Goal: Communication & Community: Answer question/provide support

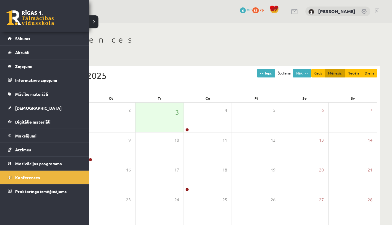
scroll to position [57, 0]
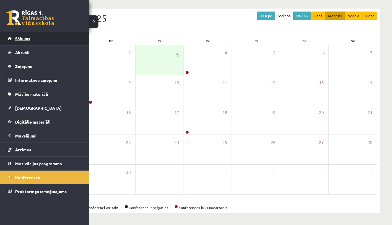
click at [23, 41] on link "Sākums" at bounding box center [45, 39] width 74 height 14
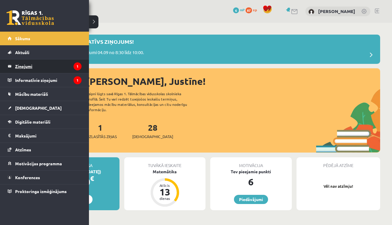
click at [42, 66] on legend "Ziņojumi 1" at bounding box center [48, 67] width 66 height 14
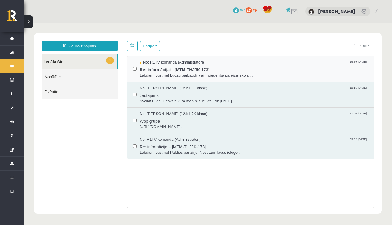
click at [158, 77] on span "Labdien, Justīne! Lūdzu pārbaudi, vai ir piederība pareizai skolai..." at bounding box center [254, 76] width 228 height 6
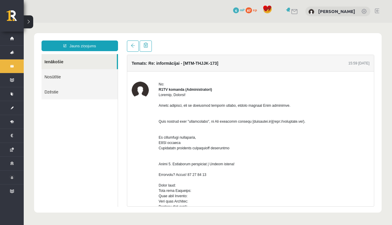
click at [262, 127] on div at bounding box center [263, 222] width 211 height 261
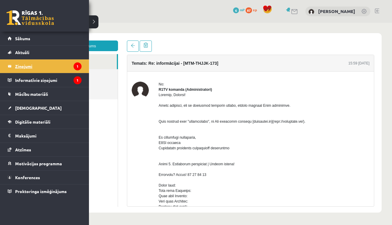
click at [33, 67] on legend "Ziņojumi 1" at bounding box center [48, 67] width 66 height 14
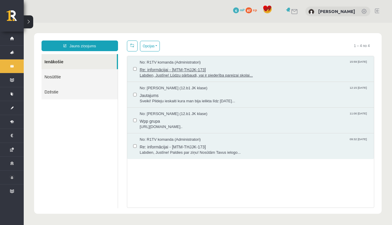
click at [147, 67] on span "Re: informācijai - [MTM-THJJK-173]" at bounding box center [254, 68] width 228 height 7
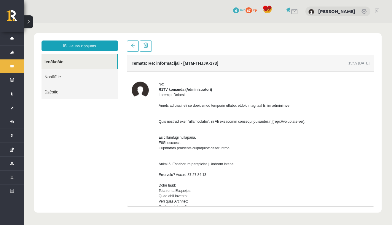
click at [386, 83] on body "Jauns ziņojums Ienākošie Nosūtītie Dzēstie ********* ********* ******* Temats: …" at bounding box center [208, 123] width 368 height 201
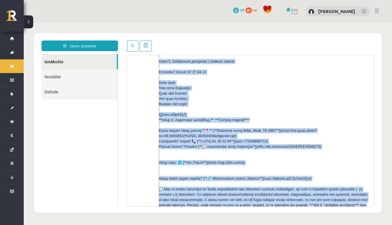
scroll to position [177, 0]
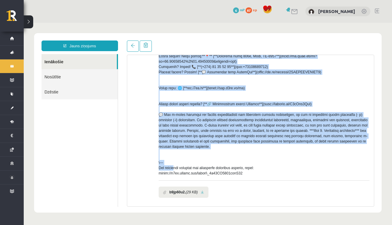
drag, startPoint x: 345, startPoint y: 108, endPoint x: 341, endPoint y: 166, distance: 58.2
click at [341, 166] on div at bounding box center [263, 45] width 211 height 261
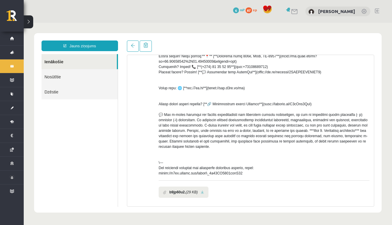
click at [347, 176] on div at bounding box center [263, 45] width 211 height 261
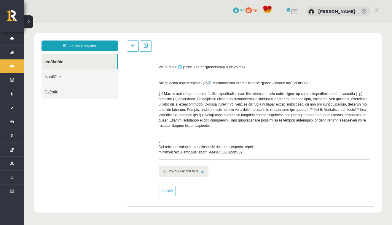
scroll to position [204, 0]
click at [164, 189] on link "Atbildēt" at bounding box center [166, 191] width 17 height 11
type input "**********"
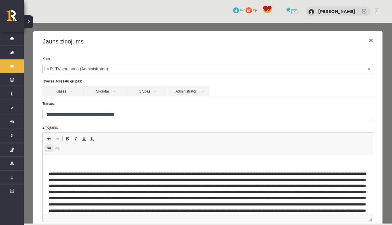
click at [50, 148] on span at bounding box center [49, 148] width 5 height 5
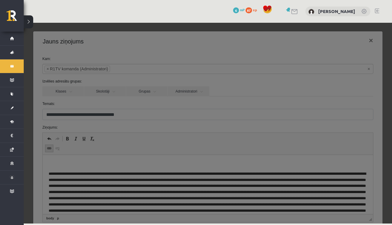
scroll to position [0, 0]
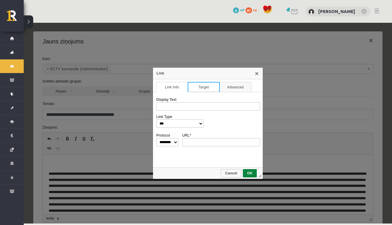
click at [206, 88] on link "Target" at bounding box center [203, 87] width 32 height 10
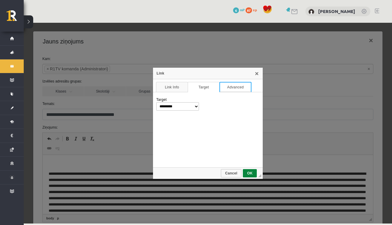
click at [225, 86] on link "Advanced" at bounding box center [235, 87] width 32 height 10
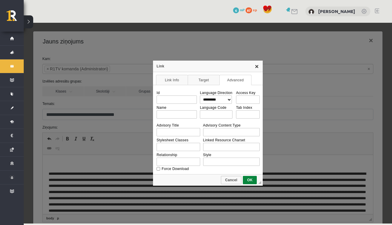
click at [258, 68] on link "X" at bounding box center [256, 66] width 5 height 5
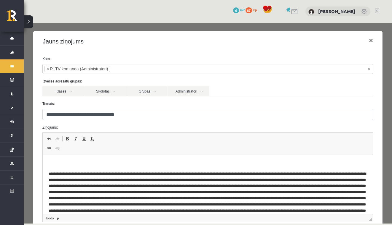
click at [82, 150] on span "Editor toolbars Undo Keyboard shortcut Command+Z Redo Keyboard shortcut Command…" at bounding box center [208, 144] width 330 height 22
click at [117, 170] on body "Editor, wiswyg-editor-47363971232560-1756905808-603" at bounding box center [208, 198] width 318 height 75
click at [121, 164] on p "Editor, wiswyg-editor-47363971232560-1756905808-603" at bounding box center [208, 164] width 318 height 6
click at [57, 151] on span at bounding box center [57, 148] width 5 height 5
click at [52, 150] on link "Link Keyboard shortcut Command+K" at bounding box center [49, 149] width 8 height 8
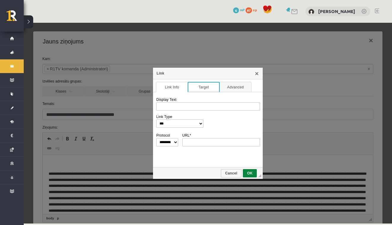
click at [197, 90] on link "Target" at bounding box center [203, 87] width 32 height 10
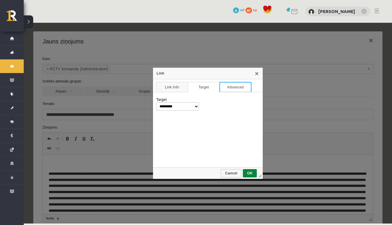
click at [226, 87] on link "Advanced" at bounding box center [235, 87] width 32 height 10
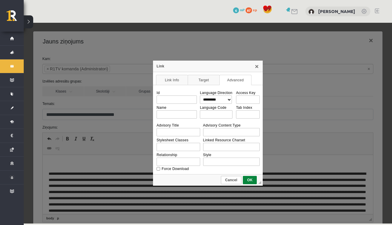
click at [232, 183] on link "Cancel" at bounding box center [231, 180] width 20 height 8
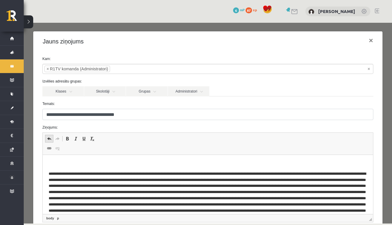
click at [51, 139] on span at bounding box center [49, 139] width 5 height 5
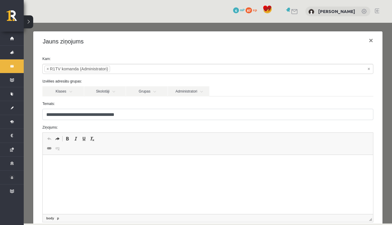
click at [282, 122] on form "**********" at bounding box center [207, 149] width 339 height 186
click at [88, 173] on html at bounding box center [208, 164] width 330 height 18
click at [56, 171] on html at bounding box center [208, 164] width 330 height 18
click at [49, 150] on span at bounding box center [49, 148] width 5 height 5
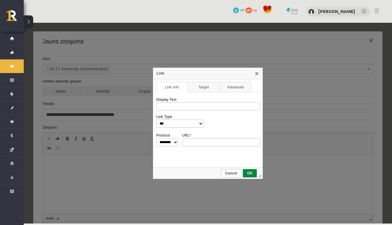
click at [231, 173] on span "Cancel" at bounding box center [230, 173] width 19 height 4
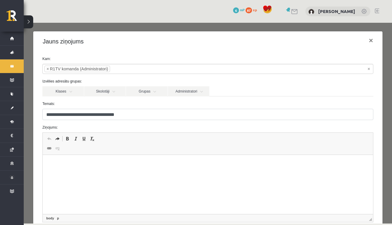
click at [65, 173] on html at bounding box center [208, 164] width 330 height 18
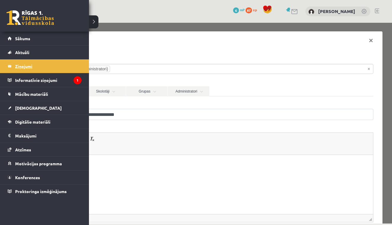
click at [28, 66] on legend "Ziņojumi 1" at bounding box center [48, 67] width 66 height 14
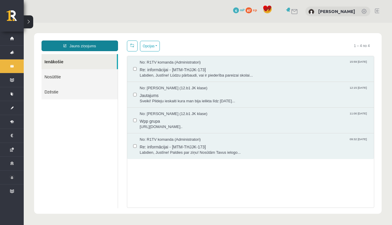
click at [81, 48] on link "Jauns ziņojums" at bounding box center [79, 46] width 76 height 11
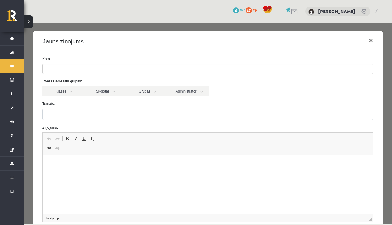
click at [61, 173] on html at bounding box center [208, 164] width 330 height 18
click at [62, 219] on span at bounding box center [62, 218] width 3 height 5
click at [47, 147] on span at bounding box center [49, 148] width 5 height 5
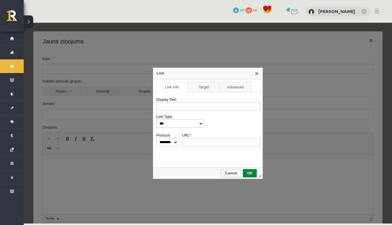
click at [220, 138] on div "URL *" at bounding box center [221, 140] width 78 height 13
click at [220, 140] on input "URL *" at bounding box center [221, 142] width 78 height 8
click at [205, 87] on link "Target" at bounding box center [203, 87] width 32 height 10
click at [231, 86] on link "Advanced" at bounding box center [235, 87] width 32 height 10
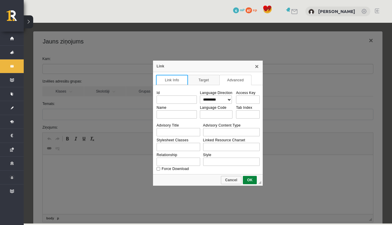
click at [173, 80] on link "Link Info" at bounding box center [172, 80] width 32 height 10
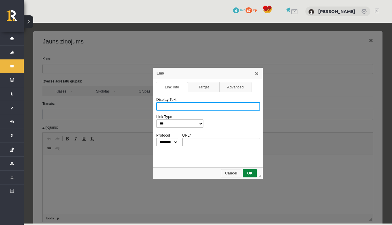
click at [177, 109] on input "Display Text" at bounding box center [208, 106] width 104 height 8
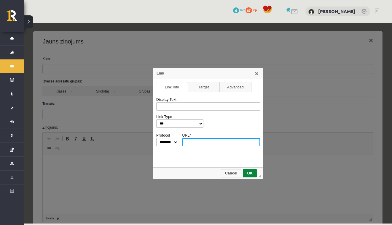
click at [208, 141] on input "URL *" at bounding box center [221, 142] width 78 height 8
click at [256, 75] on link "X" at bounding box center [256, 73] width 5 height 5
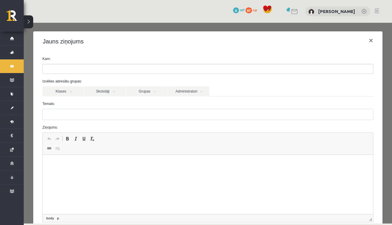
click at [298, 11] on link at bounding box center [294, 11] width 7 height 5
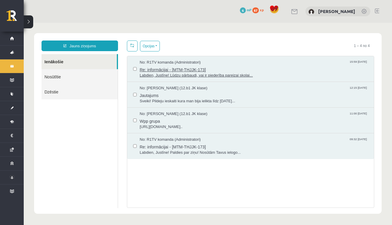
click at [152, 72] on span "Re: informācijai - [MTM-THJJK-173]" at bounding box center [254, 68] width 228 height 7
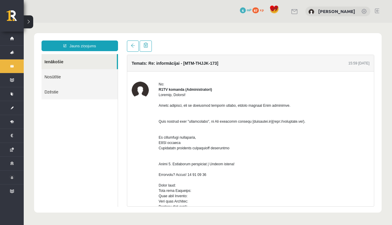
click at [379, 90] on div "Jauns ziņojums Ienākošie Nosūtītie Dzēstie ********* ********* ******* Temats: …" at bounding box center [207, 123] width 347 height 180
click at [367, 168] on div at bounding box center [263, 222] width 211 height 261
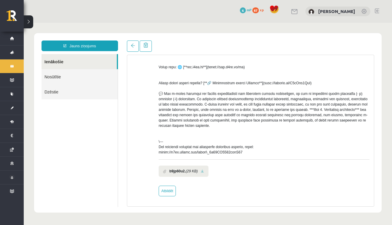
scroll to position [204, 0]
click at [163, 190] on link "Atbildēt" at bounding box center [166, 191] width 17 height 11
type input "**********"
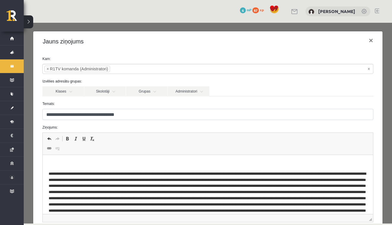
click at [57, 149] on span at bounding box center [57, 148] width 5 height 5
click at [49, 149] on span at bounding box center [49, 148] width 5 height 5
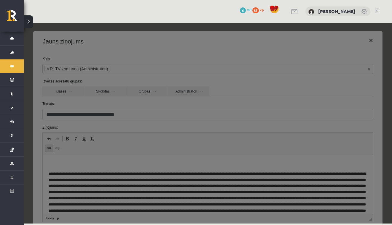
scroll to position [0, 0]
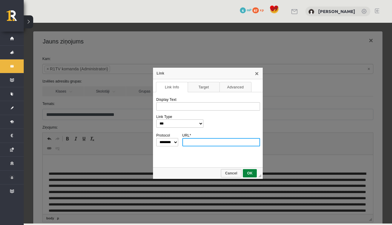
click at [195, 142] on input "URL *" at bounding box center [221, 142] width 78 height 8
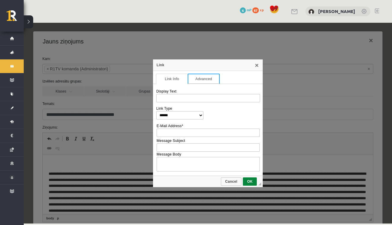
click at [206, 82] on link "Advanced" at bounding box center [203, 79] width 32 height 10
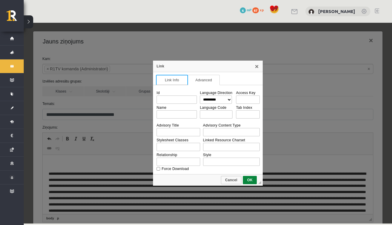
click at [175, 79] on link "Link Info" at bounding box center [172, 80] width 32 height 10
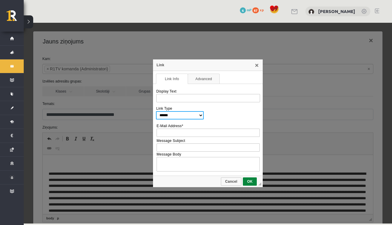
select select "***"
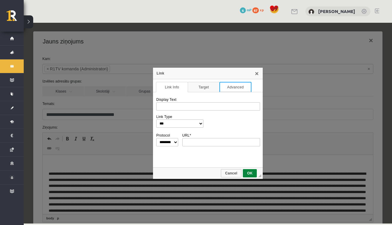
click at [246, 86] on link "Advanced" at bounding box center [235, 87] width 32 height 10
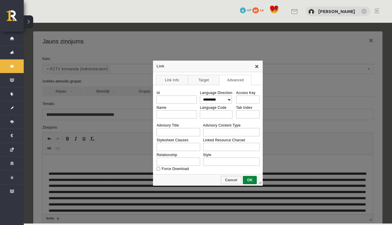
click at [259, 68] on link "X" at bounding box center [256, 66] width 5 height 5
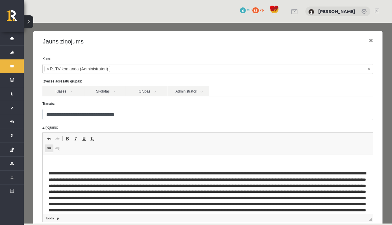
click at [48, 151] on span at bounding box center [49, 148] width 5 height 5
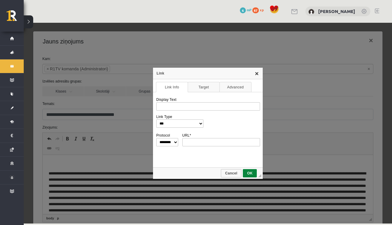
click at [257, 73] on link "X" at bounding box center [256, 73] width 5 height 5
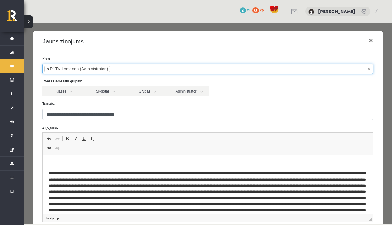
click at [48, 69] on span "×" at bounding box center [48, 69] width 2 height 6
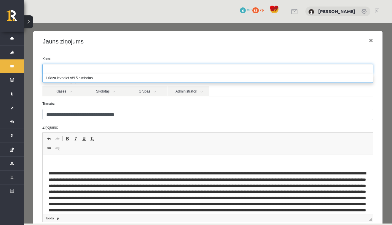
click at [25, 20] on button at bounding box center [28, 21] width 9 height 13
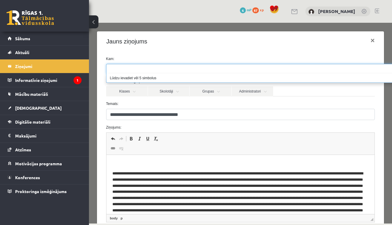
click at [257, 36] on div "Jauns ziņojums ×" at bounding box center [240, 41] width 287 height 20
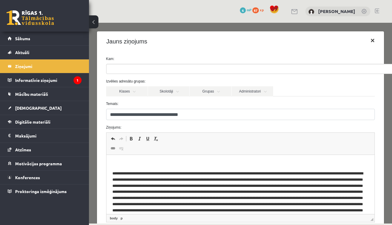
click at [373, 42] on button "×" at bounding box center [372, 40] width 14 height 17
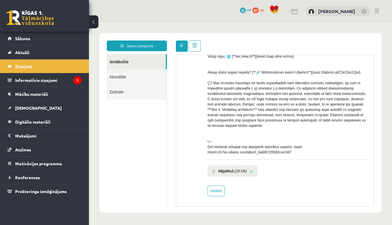
click at [182, 49] on link at bounding box center [182, 46] width 12 height 11
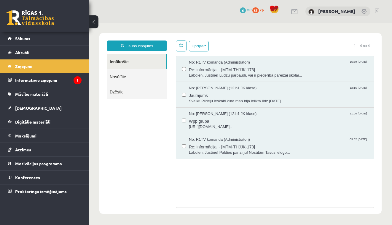
scroll to position [0, 0]
click at [144, 51] on link "Jauns ziņojums" at bounding box center [137, 46] width 60 height 11
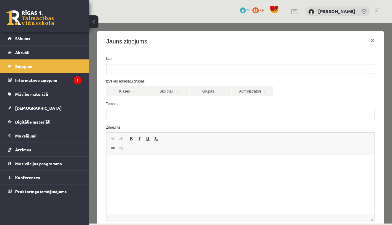
click at [264, 218] on span "◢ Elements path" at bounding box center [240, 218] width 268 height 8
click at [178, 173] on html at bounding box center [240, 164] width 268 height 18
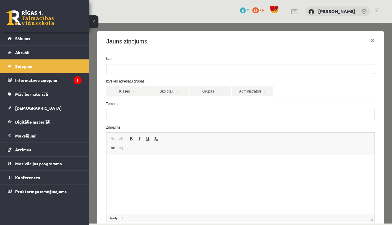
click at [178, 173] on html at bounding box center [240, 164] width 268 height 18
click at [211, 93] on link "Grupas" at bounding box center [210, 91] width 41 height 10
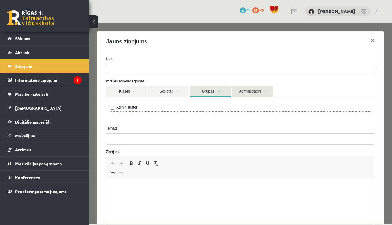
click at [235, 92] on link "Administratori" at bounding box center [251, 91] width 41 height 11
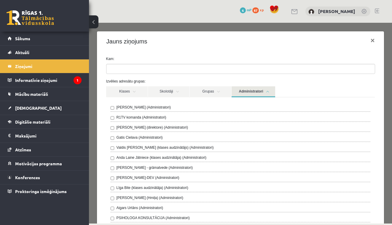
click at [161, 107] on div "[PERSON_NAME] (Administratori)" at bounding box center [240, 108] width 260 height 7
click at [68, 81] on legend "Informatīvie ziņojumi 1" at bounding box center [48, 80] width 66 height 14
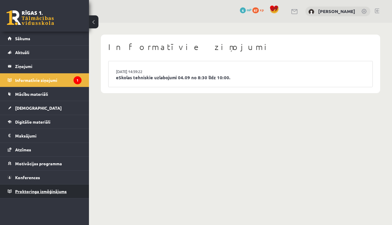
click at [49, 198] on div "0 Dāvanas 6 mP 87 xp Justīne Everte Sākums Aktuāli Kā mācīties eSKOLĀ Kontakti …" at bounding box center [44, 112] width 89 height 225
click at [49, 193] on span "Proktoringa izmēģinājums" at bounding box center [41, 191] width 52 height 5
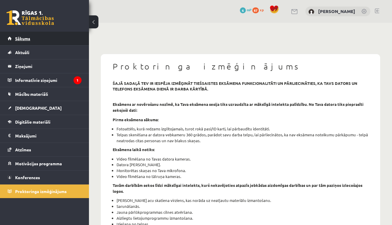
click at [40, 39] on link "Sākums" at bounding box center [45, 39] width 74 height 14
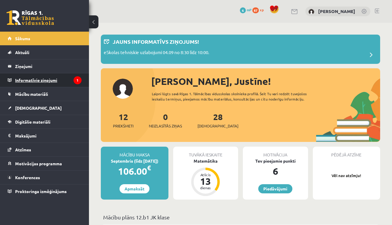
click at [64, 82] on legend "Informatīvie ziņojumi 1" at bounding box center [48, 80] width 66 height 14
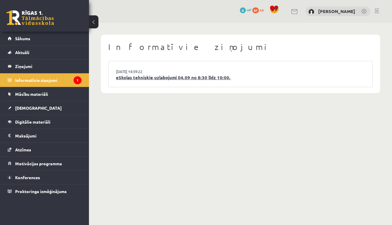
click at [139, 80] on link "eSkolas tehniskie uzlabojumi 04.09 no 8:30 līdz 10:00." at bounding box center [240, 77] width 249 height 7
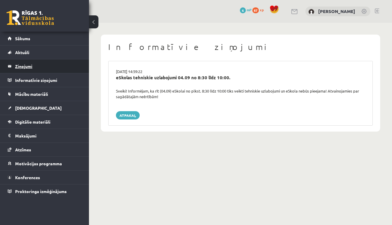
click at [45, 69] on legend "Ziņojumi 0" at bounding box center [48, 67] width 66 height 14
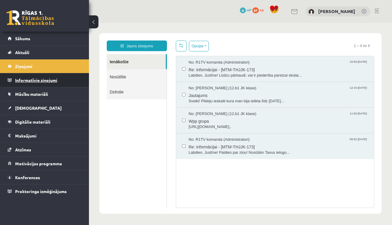
click at [49, 81] on legend "Informatīvie ziņojumi 0" at bounding box center [48, 80] width 66 height 14
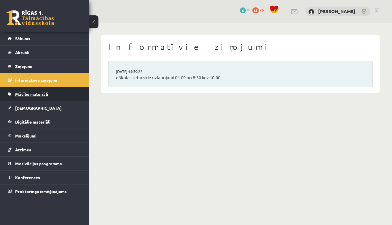
click at [50, 91] on link "Mācību materiāli" at bounding box center [45, 94] width 74 height 14
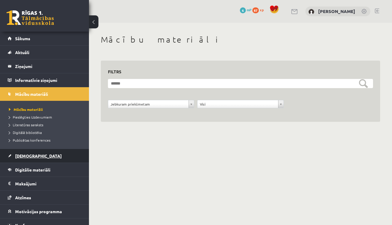
click at [37, 153] on link "[DEMOGRAPHIC_DATA]" at bounding box center [45, 156] width 74 height 14
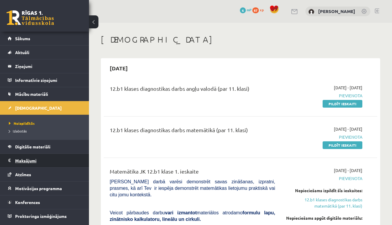
click at [36, 161] on legend "Maksājumi 0" at bounding box center [48, 161] width 66 height 14
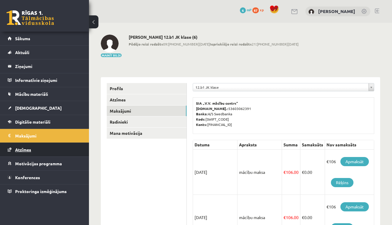
click at [37, 153] on link "Atzīmes" at bounding box center [45, 150] width 74 height 14
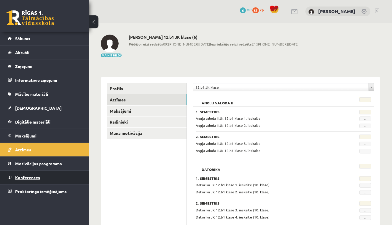
click at [40, 176] on link "Konferences" at bounding box center [45, 178] width 74 height 14
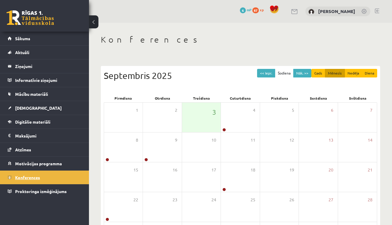
click at [41, 182] on link "Konferences" at bounding box center [45, 178] width 74 height 14
click at [38, 15] on link at bounding box center [30, 17] width 47 height 15
click at [341, 10] on link "[PERSON_NAME]" at bounding box center [336, 11] width 37 height 6
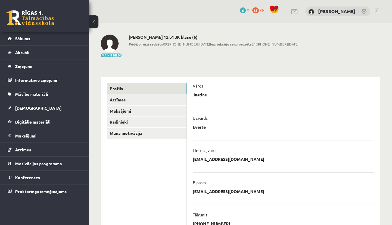
click at [365, 12] on link at bounding box center [364, 12] width 6 height 6
click at [127, 125] on link "Radinieki" at bounding box center [147, 122] width 80 height 11
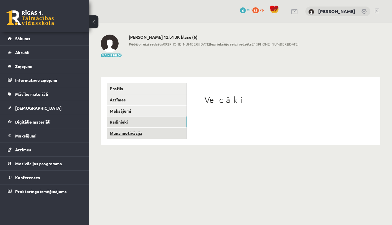
click at [127, 135] on link "Mana motivācija" at bounding box center [147, 133] width 80 height 11
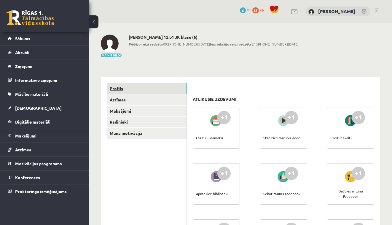
click at [128, 90] on link "Profils" at bounding box center [147, 88] width 80 height 11
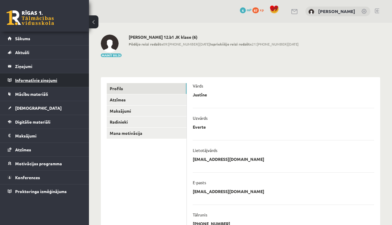
click at [33, 82] on legend "Informatīvie ziņojumi 0" at bounding box center [48, 80] width 66 height 14
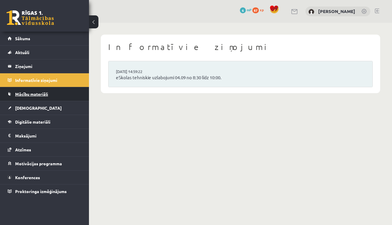
click at [35, 93] on span "Mācību materiāli" at bounding box center [31, 94] width 33 height 5
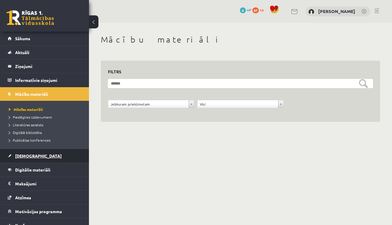
click at [34, 159] on link "[DEMOGRAPHIC_DATA]" at bounding box center [45, 156] width 74 height 14
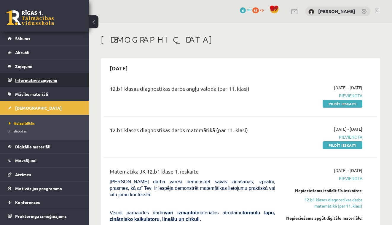
click at [36, 80] on legend "Informatīvie ziņojumi 0" at bounding box center [48, 80] width 66 height 14
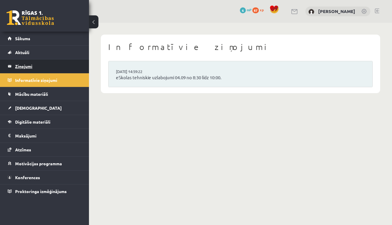
click at [34, 62] on legend "Ziņojumi 0" at bounding box center [48, 67] width 66 height 14
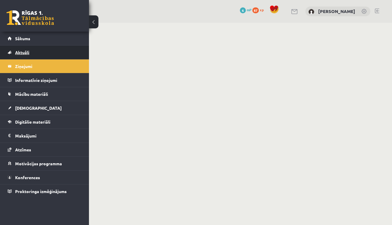
click at [32, 54] on link "Aktuāli" at bounding box center [45, 53] width 74 height 14
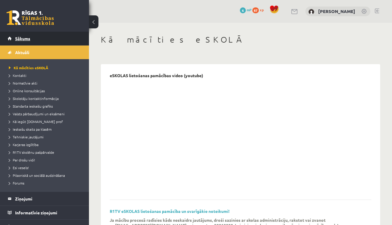
click at [31, 42] on link "Sākums" at bounding box center [45, 39] width 74 height 14
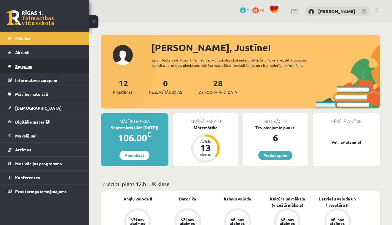
click at [36, 67] on legend "Ziņojumi 0" at bounding box center [48, 67] width 66 height 14
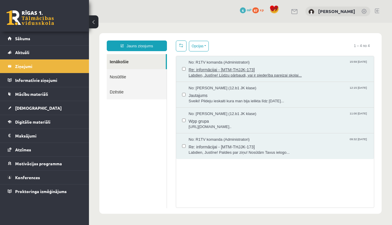
click at [213, 75] on span "Labdien, Justīne! Lūdzu pārbaudi, vai ir piederība pareizai skolai..." at bounding box center [277, 76] width 179 height 6
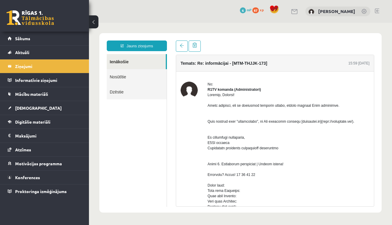
click at [375, 94] on div "Temats: Re: informācijai - [MTM-THJJK-173] 15:59 [DATE] No: R1TV komanda (Admin…" at bounding box center [274, 124] width 207 height 166
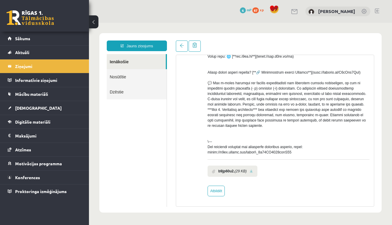
scroll to position [225, 0]
click at [241, 171] on icon "(29 KB)" at bounding box center [240, 171] width 12 height 5
click at [257, 172] on li "b9jp60u2. (29 KB)" at bounding box center [232, 171] width 50 height 11
click at [221, 189] on link "Atbildēt" at bounding box center [215, 191] width 17 height 11
type input "**********"
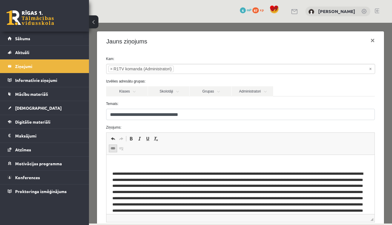
click at [111, 148] on span at bounding box center [112, 148] width 5 height 5
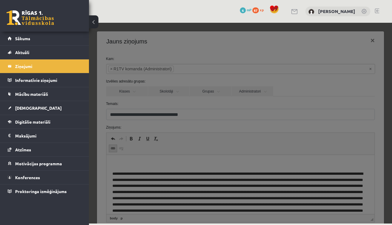
scroll to position [0, 0]
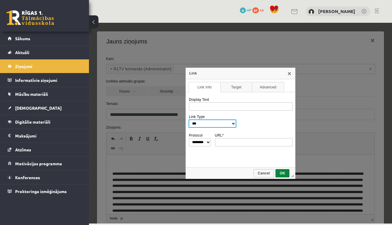
select select "*****"
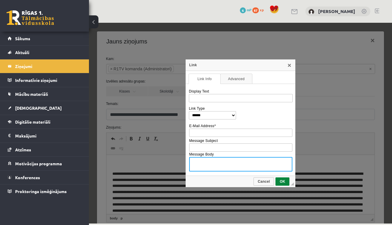
click at [204, 165] on textarea "Message Body" at bounding box center [240, 164] width 103 height 15
type textarea "*"
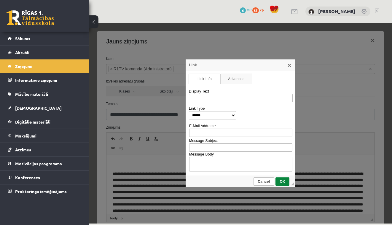
click at [257, 180] on span "Cancel" at bounding box center [263, 182] width 19 height 4
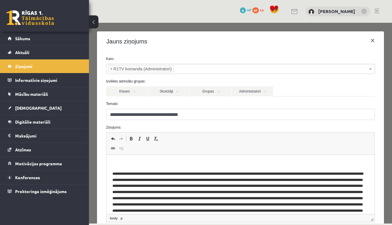
click at [377, 9] on link at bounding box center [376, 11] width 4 height 5
